Goal: Find specific page/section: Find specific page/section

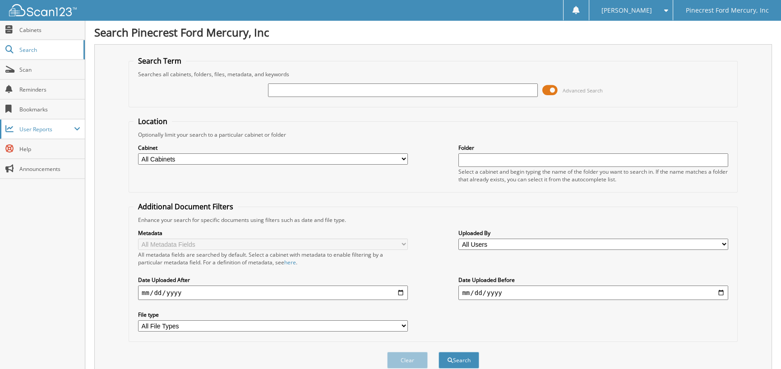
click at [28, 128] on span "User Reports" at bounding box center [46, 129] width 55 height 8
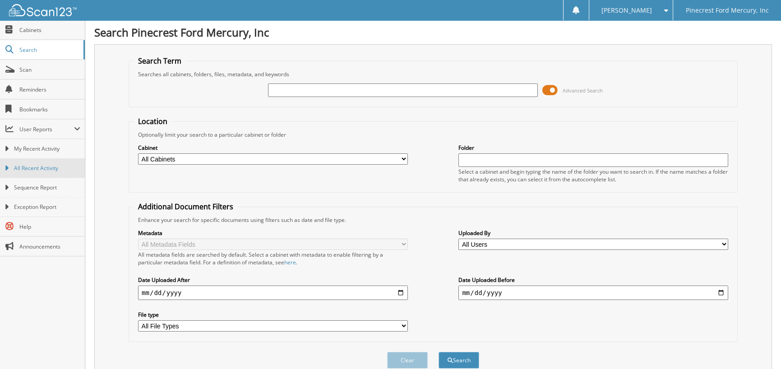
click at [32, 164] on span "All Recent Activity" at bounding box center [47, 168] width 66 height 8
click at [286, 87] on input "text" at bounding box center [403, 90] width 270 height 14
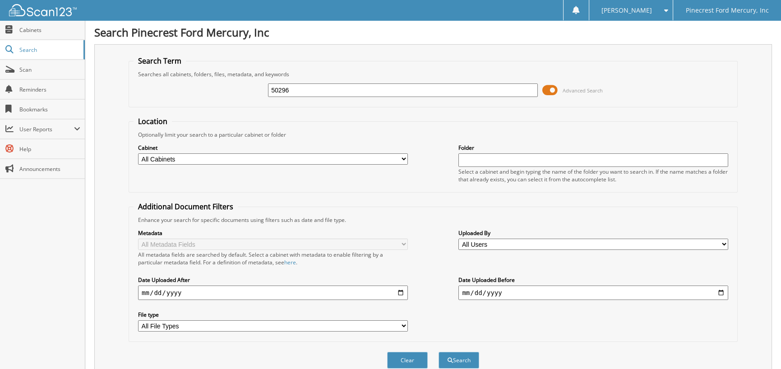
type input "50296"
click at [439, 352] on button "Search" at bounding box center [459, 360] width 41 height 17
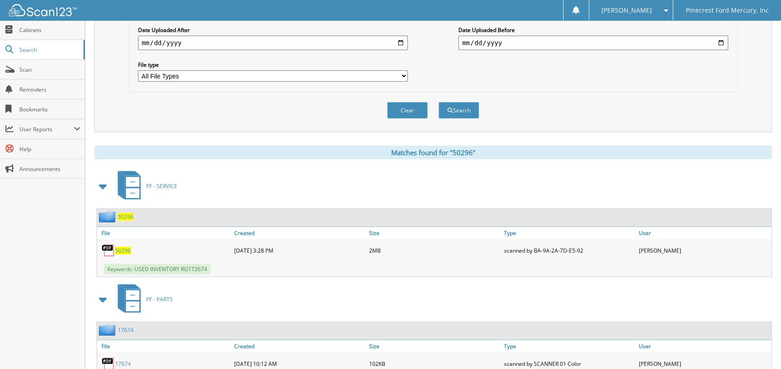
scroll to position [291, 0]
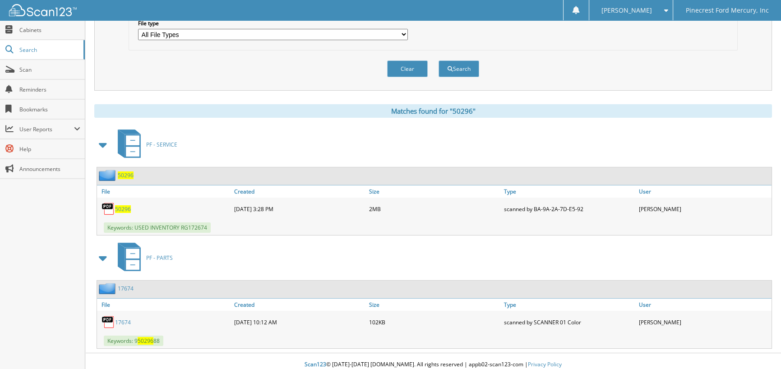
click at [122, 205] on span "50296" at bounding box center [123, 209] width 16 height 8
click at [123, 205] on span "50296" at bounding box center [123, 209] width 16 height 8
